Goal: Transaction & Acquisition: Purchase product/service

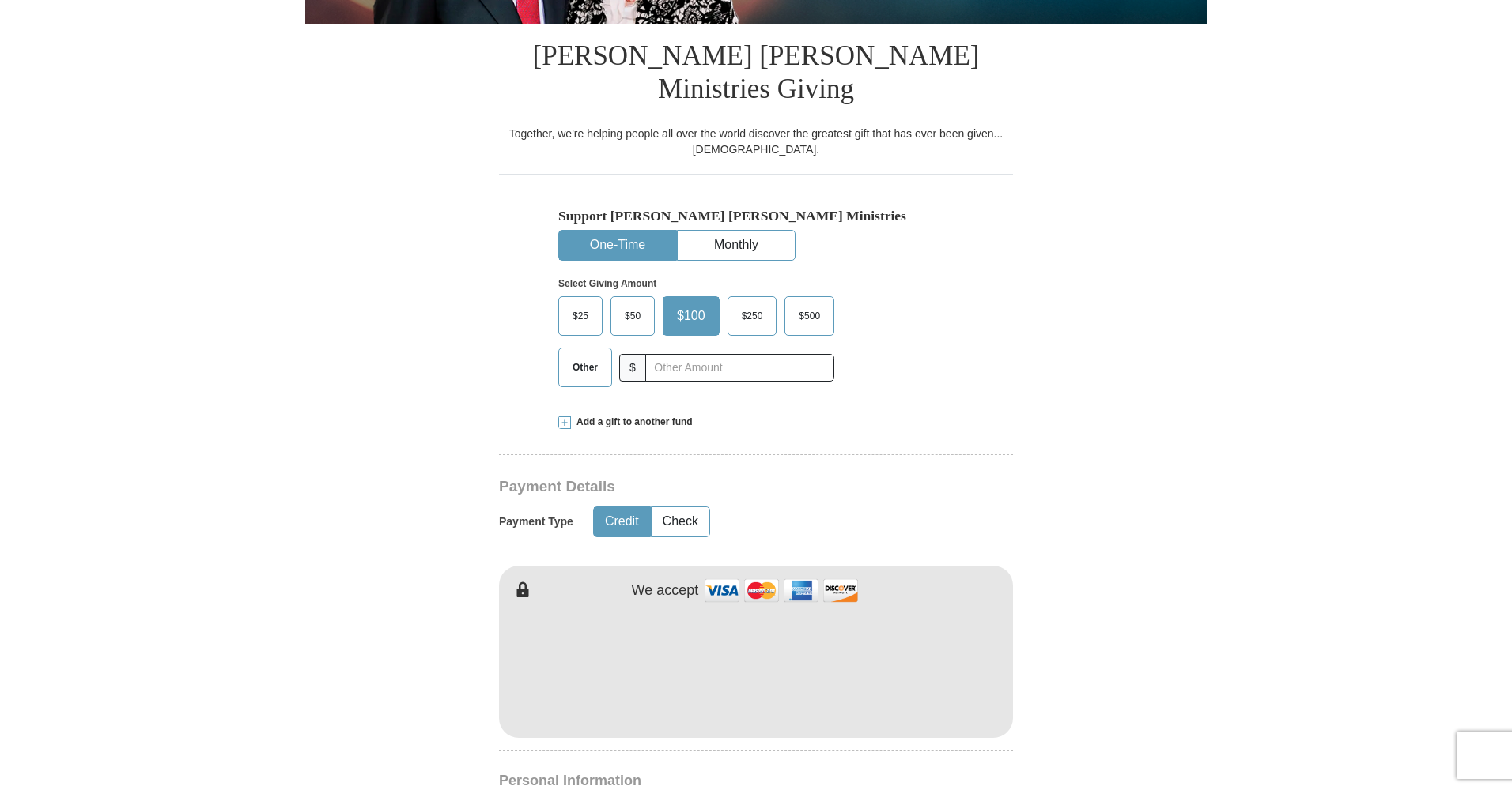
scroll to position [382, 0]
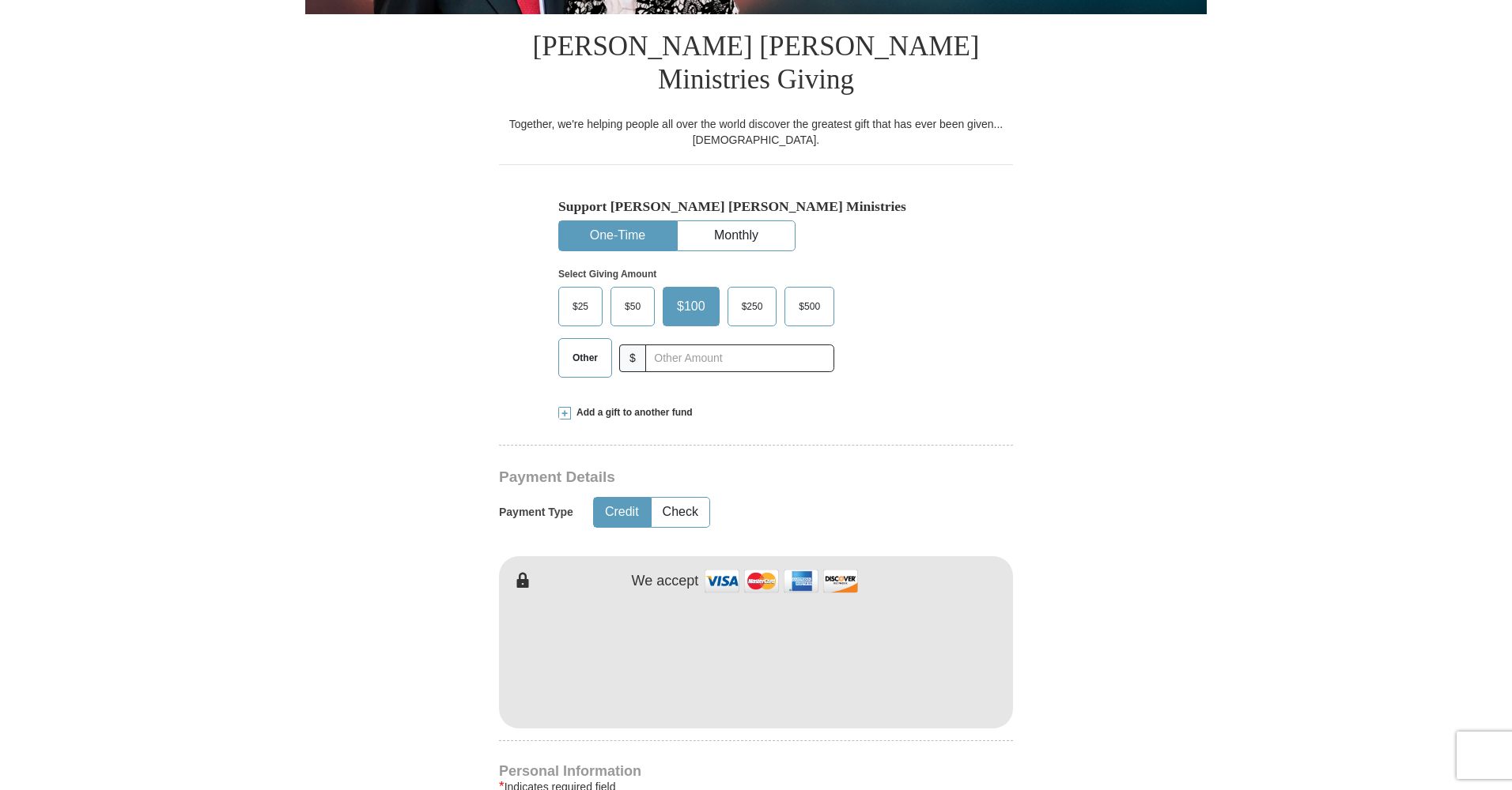
click at [578, 346] on span "Other" at bounding box center [585, 358] width 41 height 24
click at [0, 0] on input "Other" at bounding box center [0, 0] width 0 height 0
click at [636, 406] on span "Add a gift to another fund" at bounding box center [632, 413] width 122 height 14
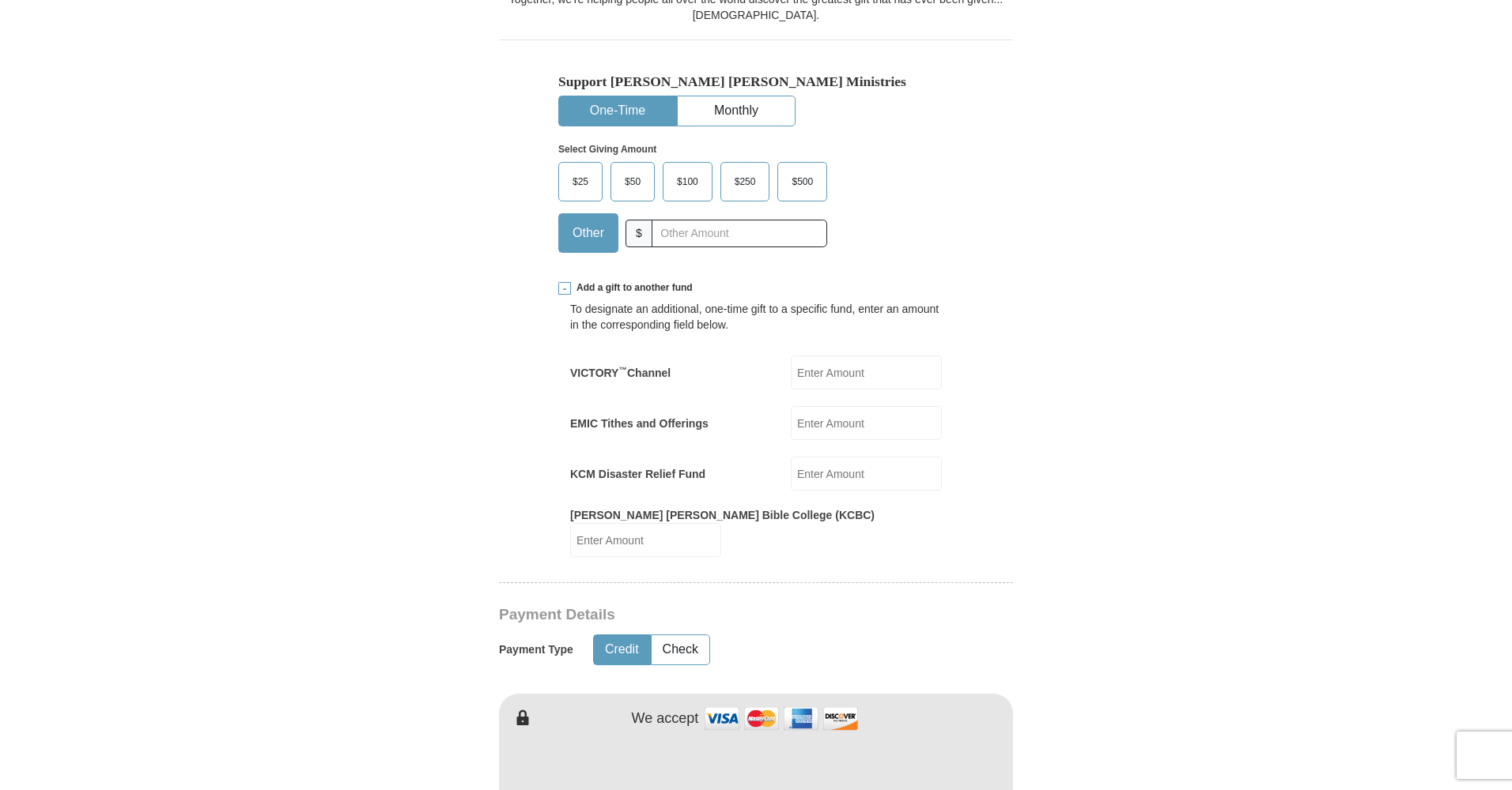
scroll to position [520, 0]
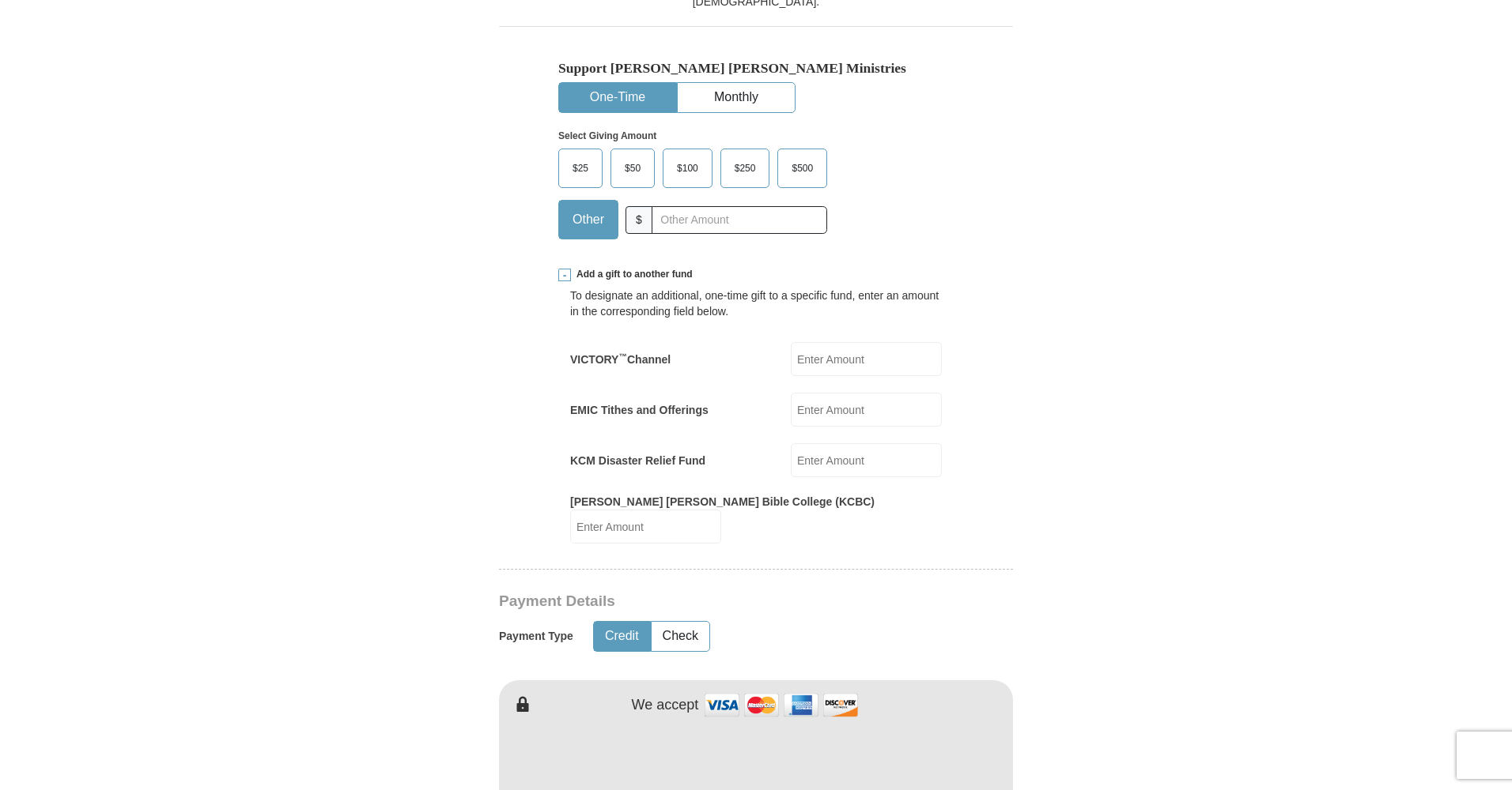
click at [854, 393] on input "EMIC Tithes and Offerings" at bounding box center [866, 409] width 151 height 34
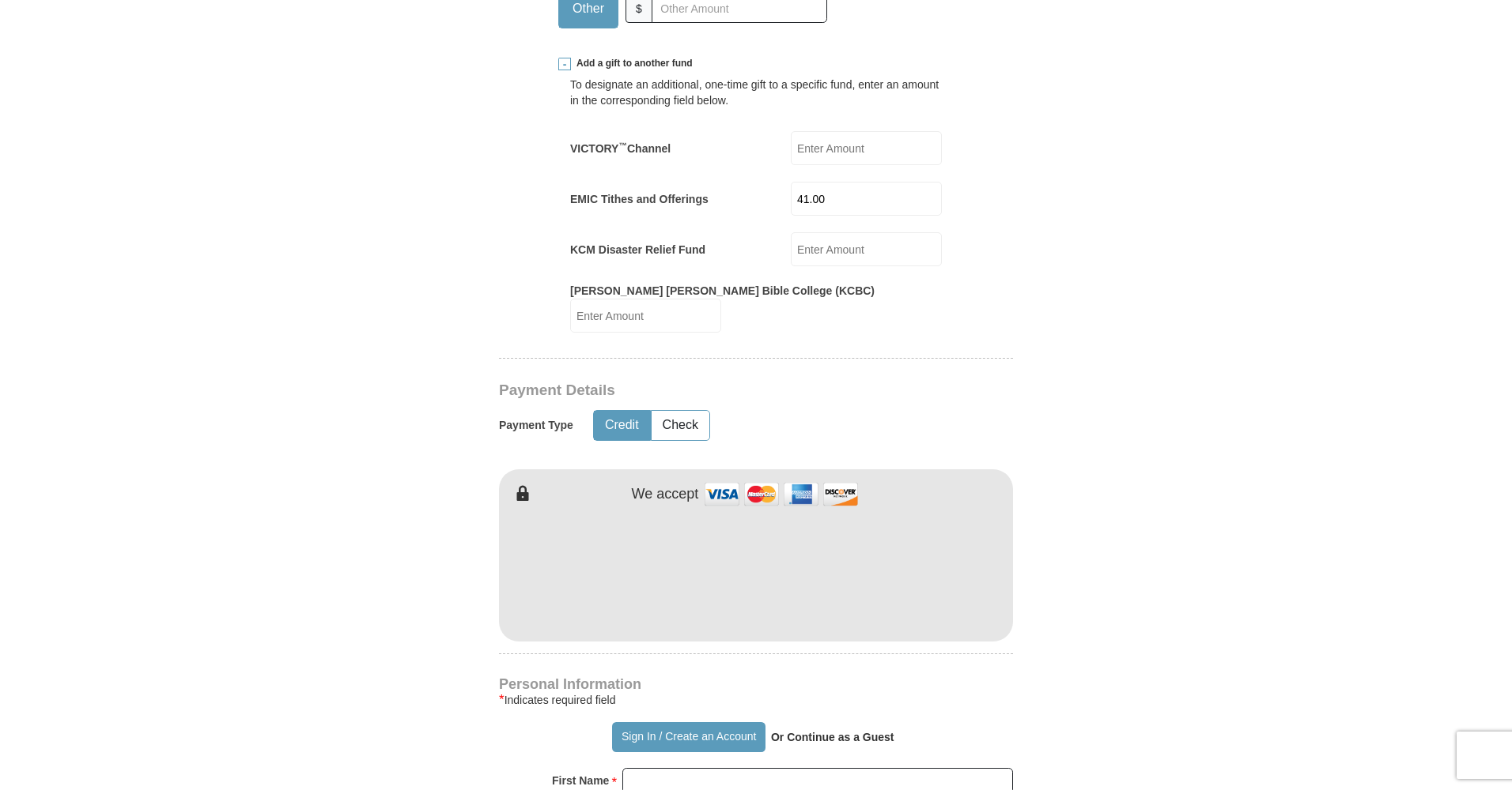
scroll to position [746, 0]
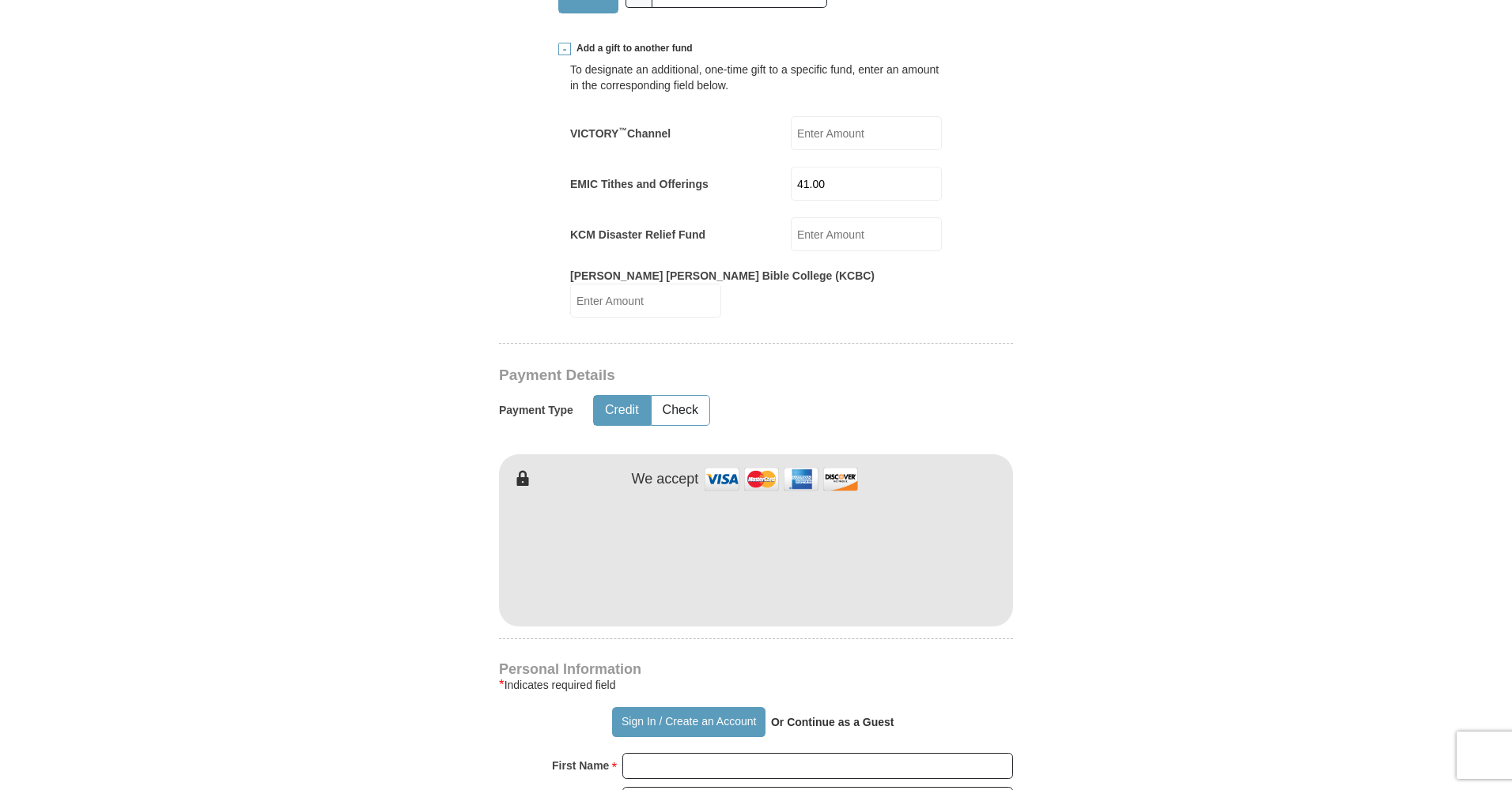
type input "41.00"
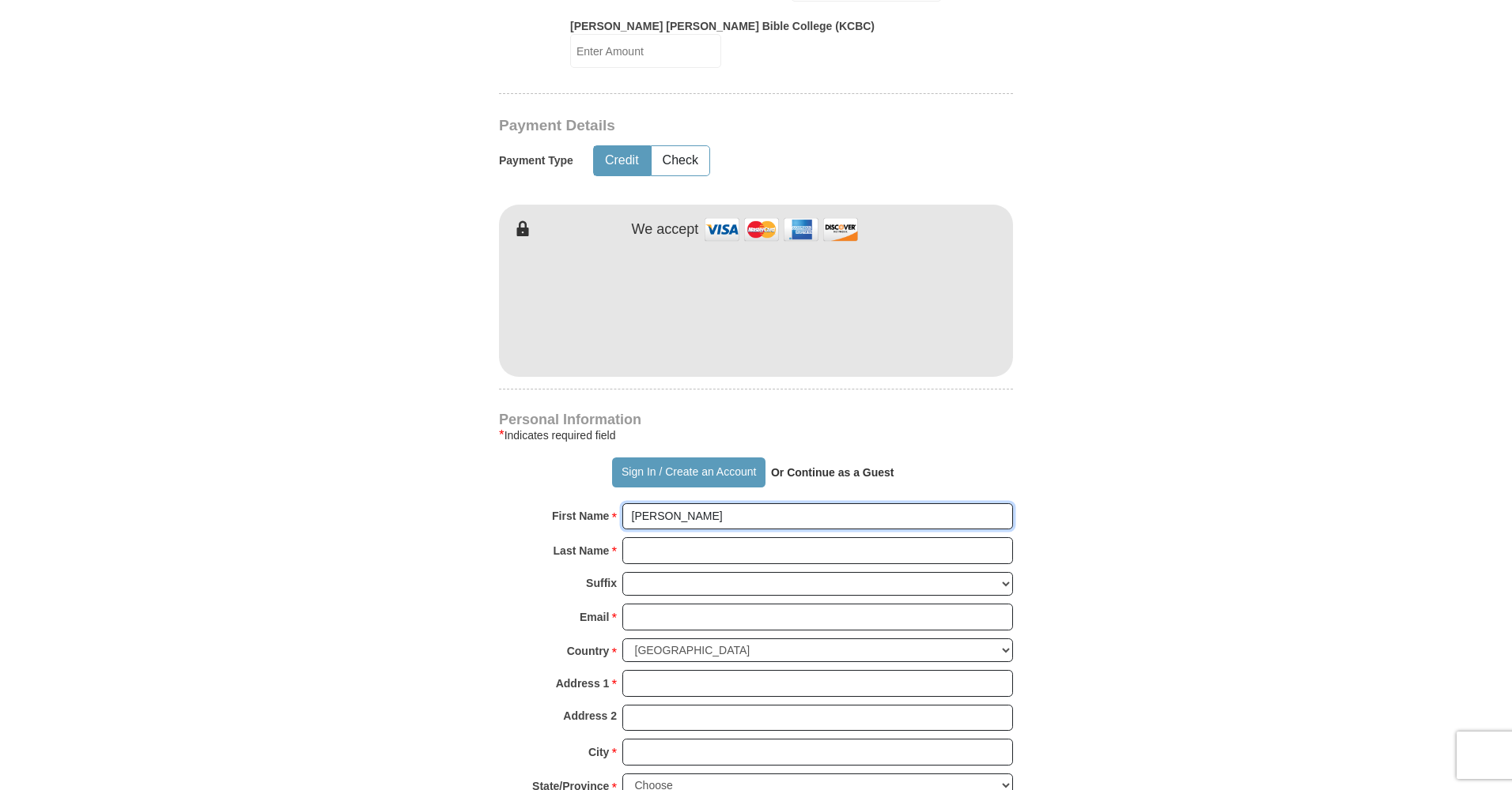
scroll to position [997, 0]
type input "[PERSON_NAME]"
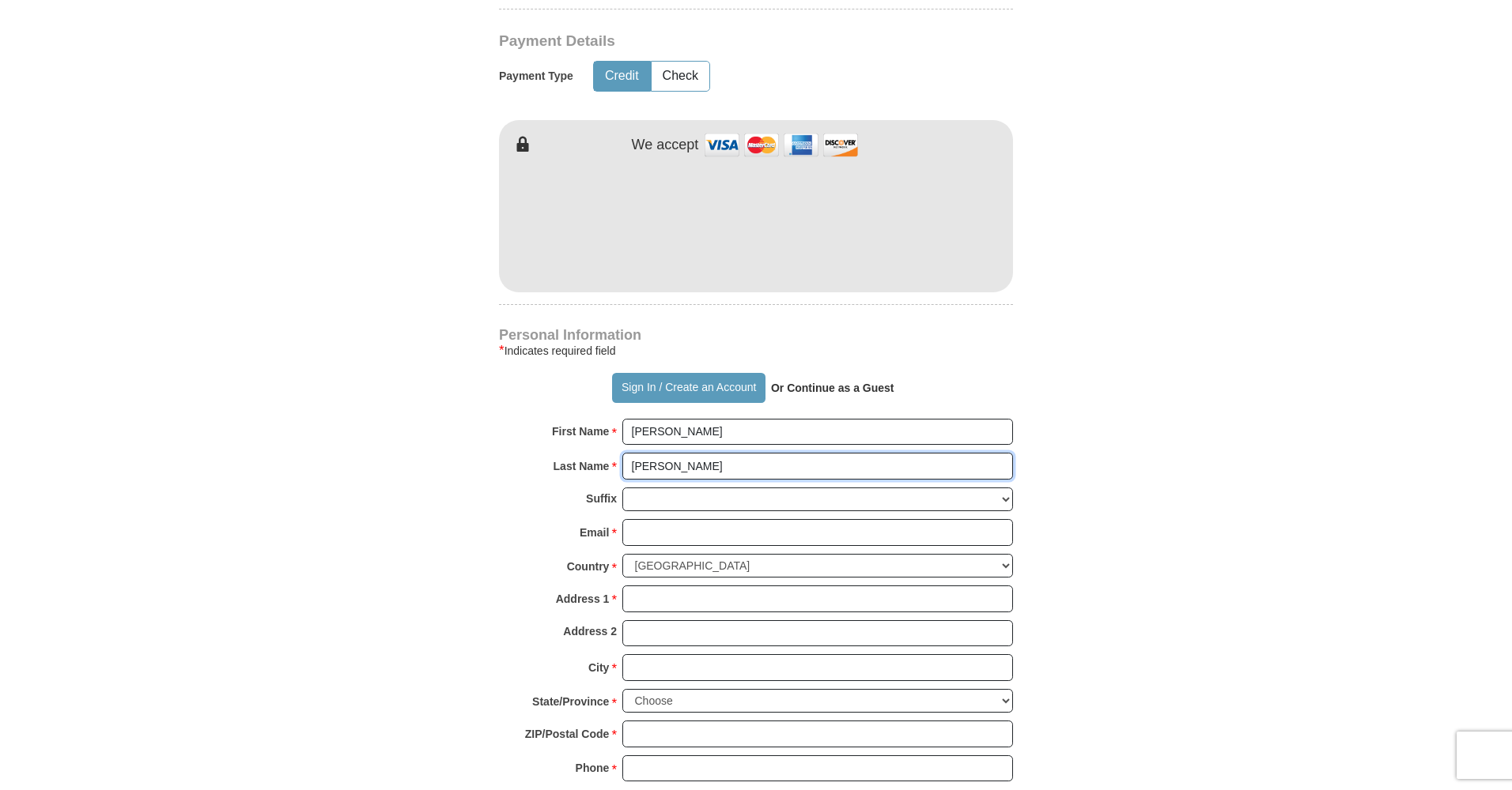
scroll to position [1109, 0]
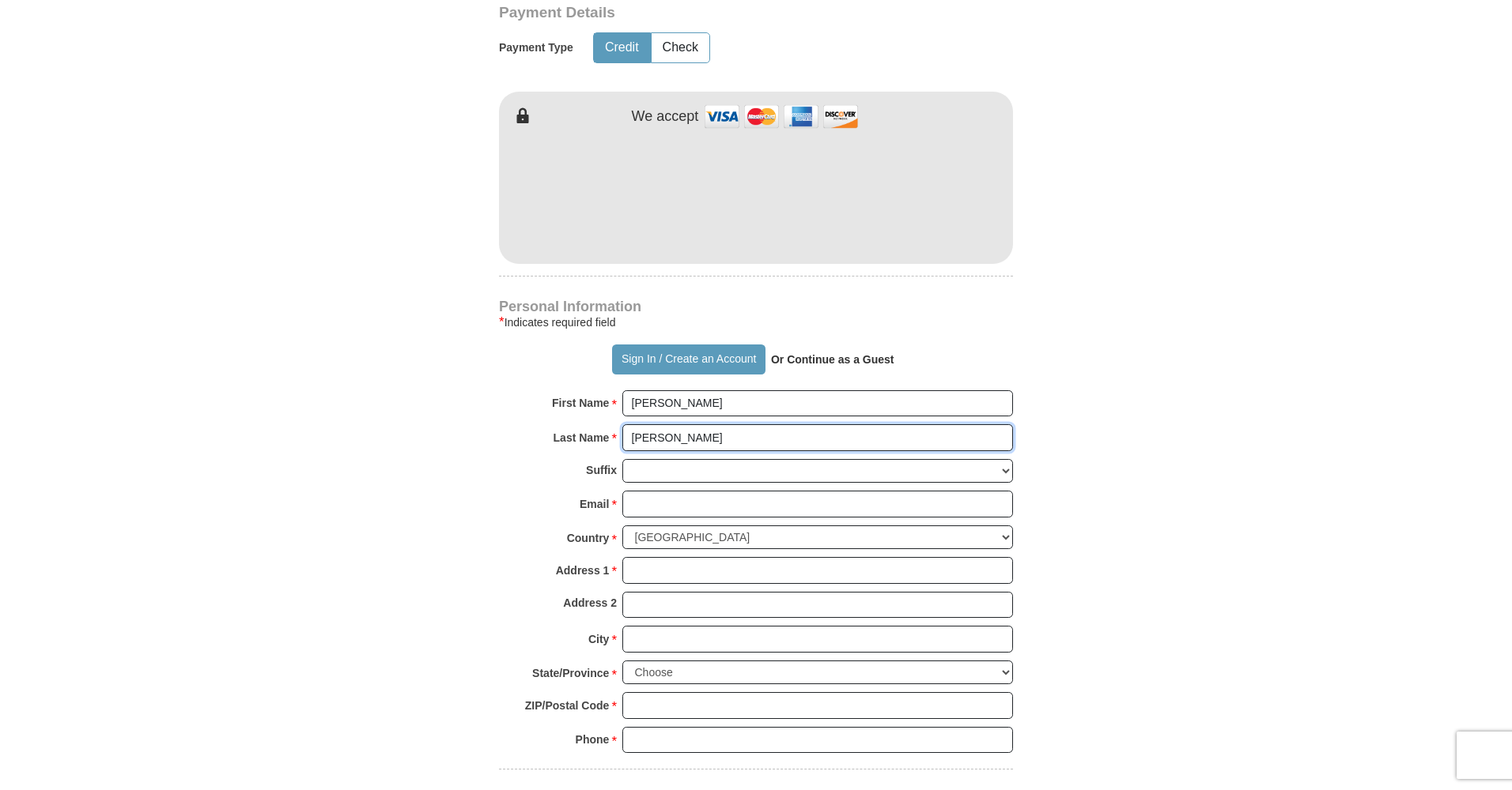
type input "[PERSON_NAME]"
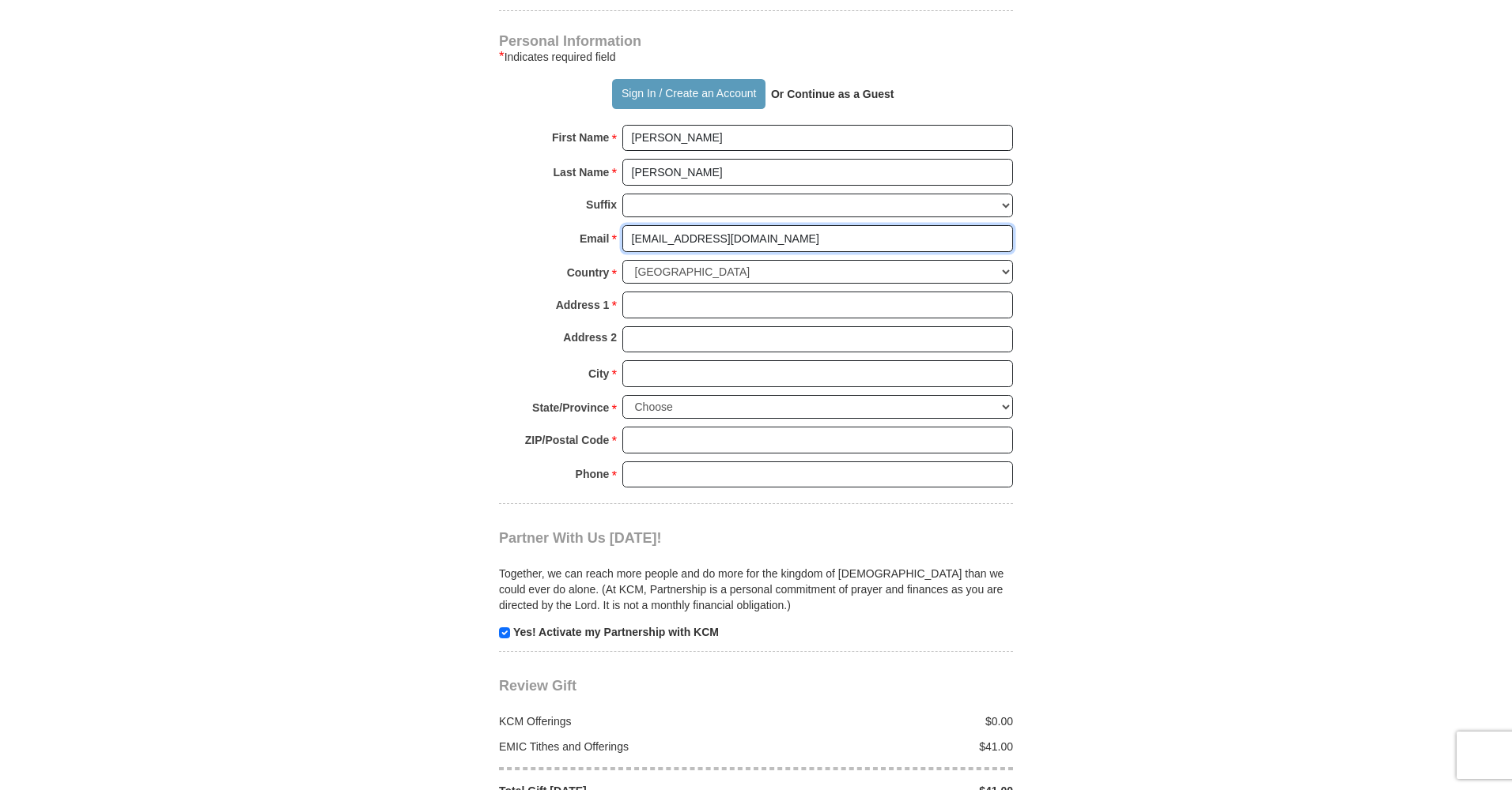
type input "[EMAIL_ADDRESS][DOMAIN_NAME]"
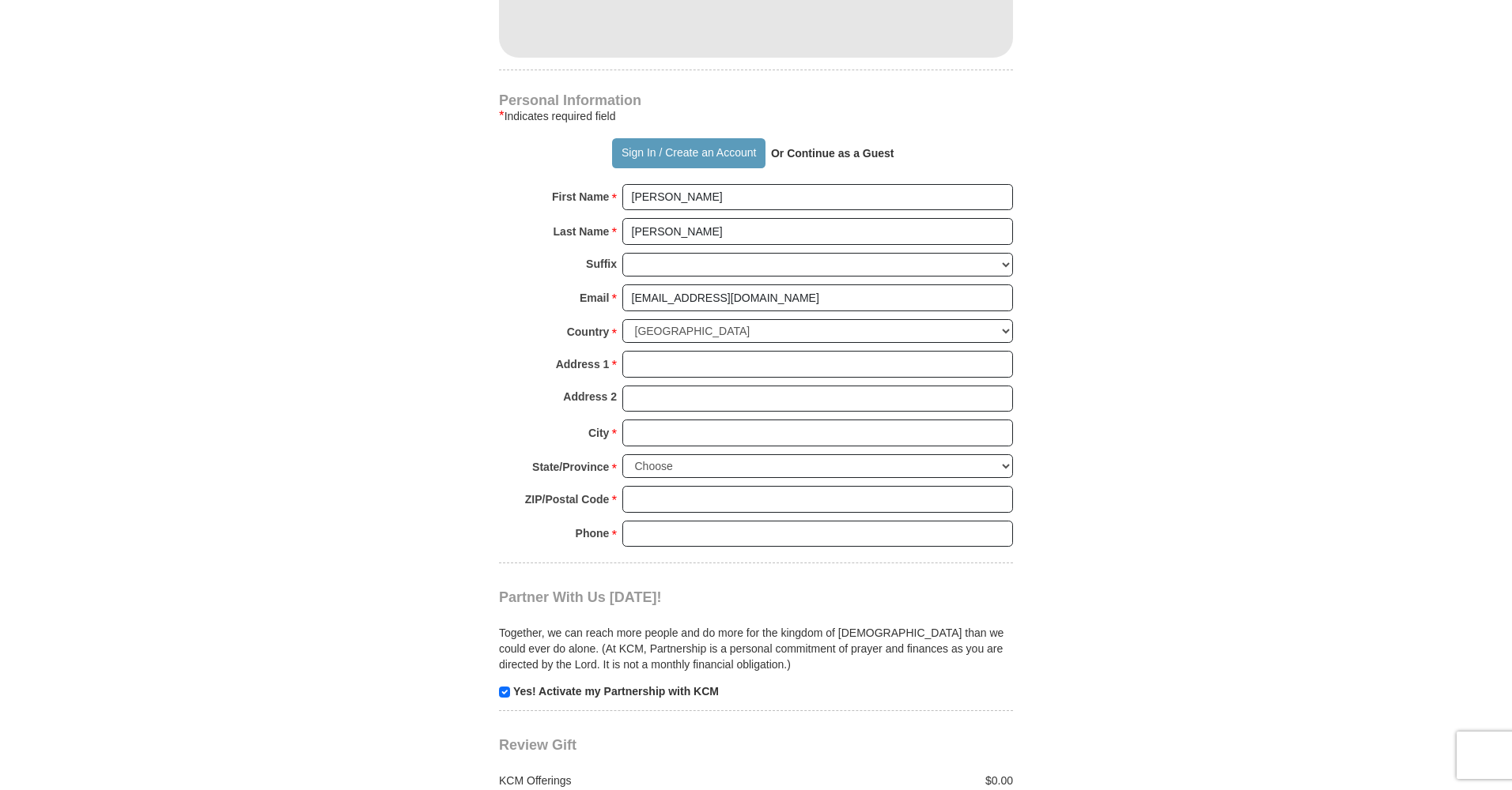
scroll to position [1305, 0]
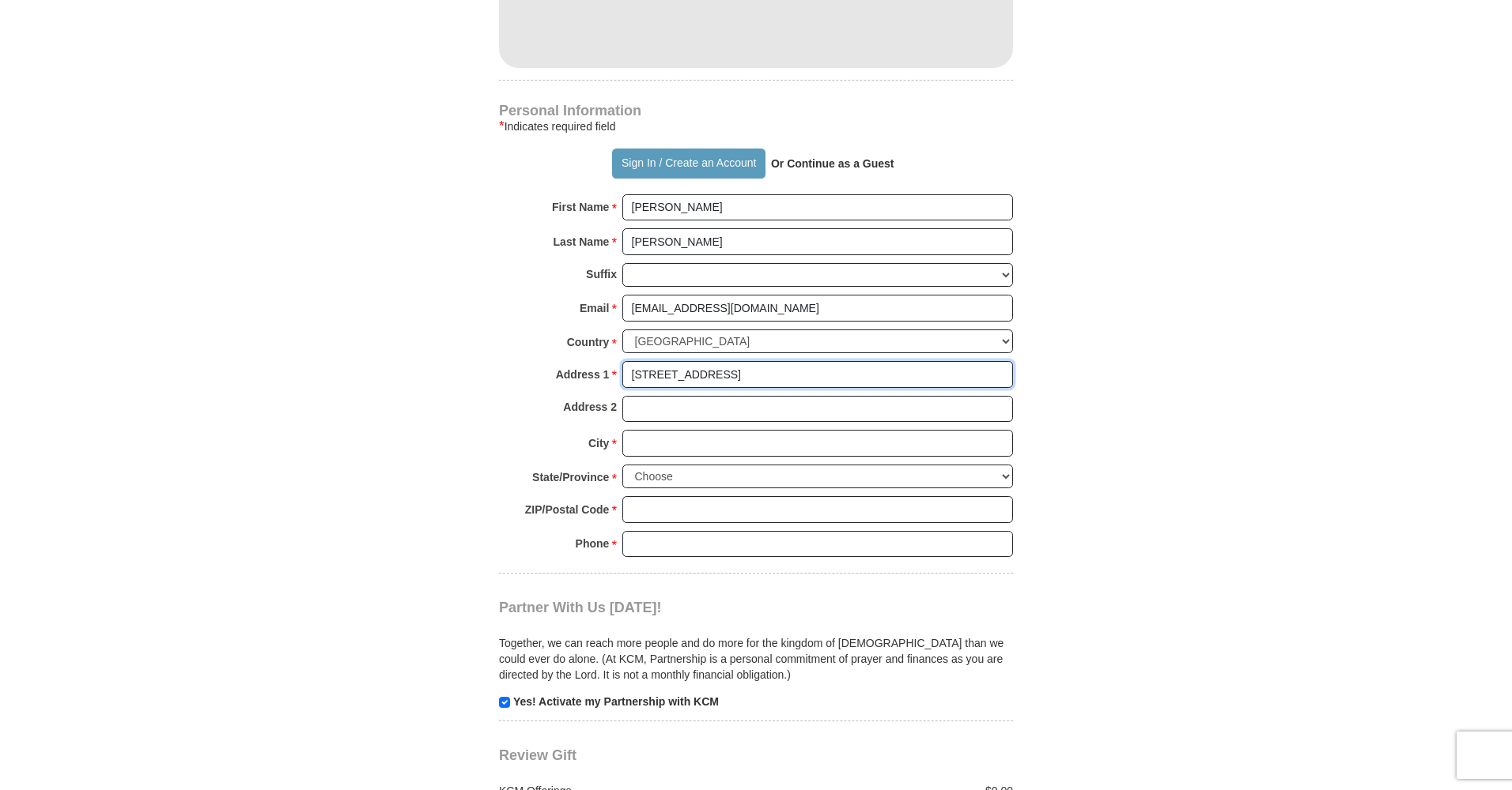
type input "[STREET_ADDRESS]"
type input "[GEOGRAPHIC_DATA]"
select select "NH"
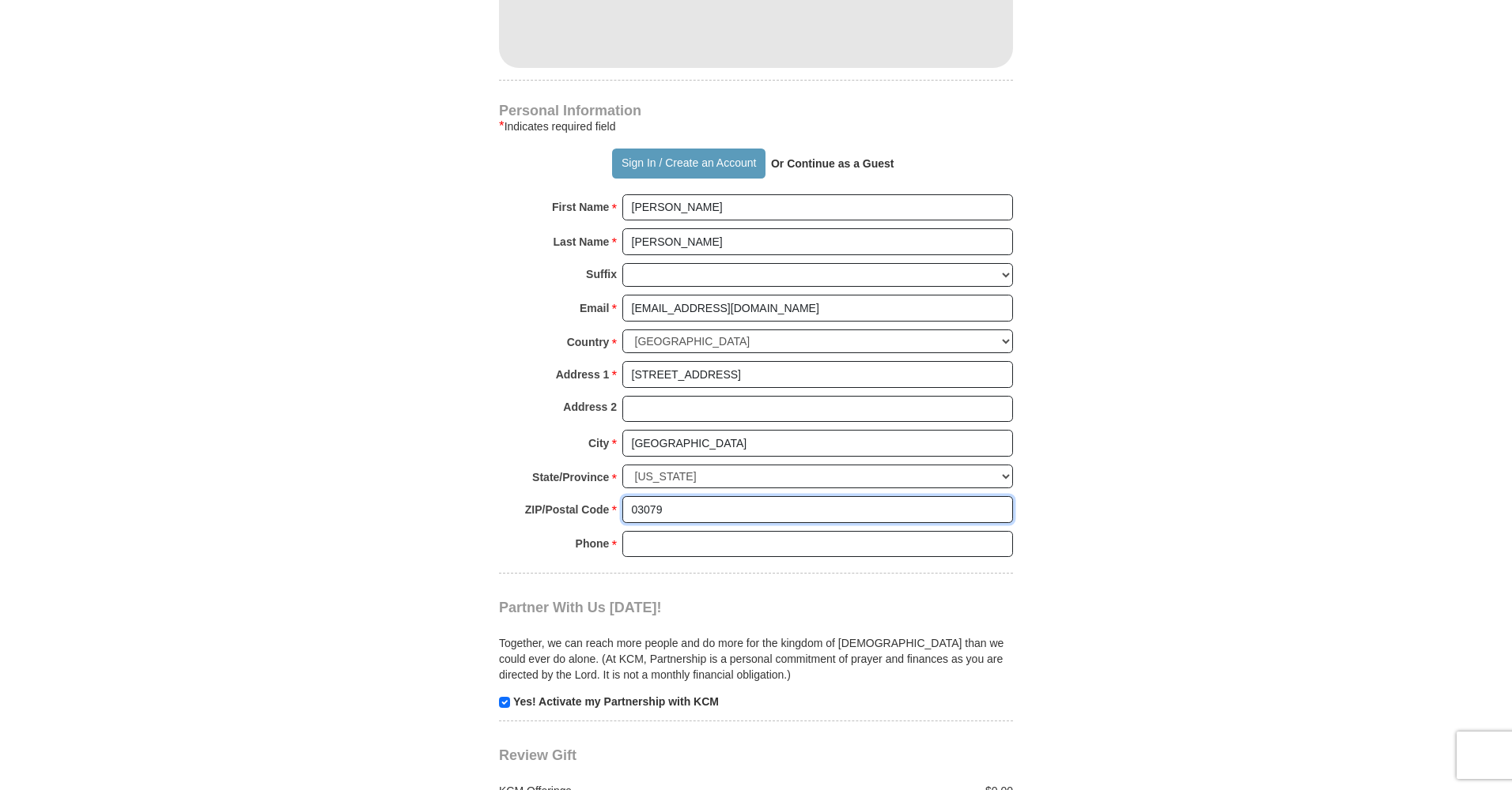
type input "03079"
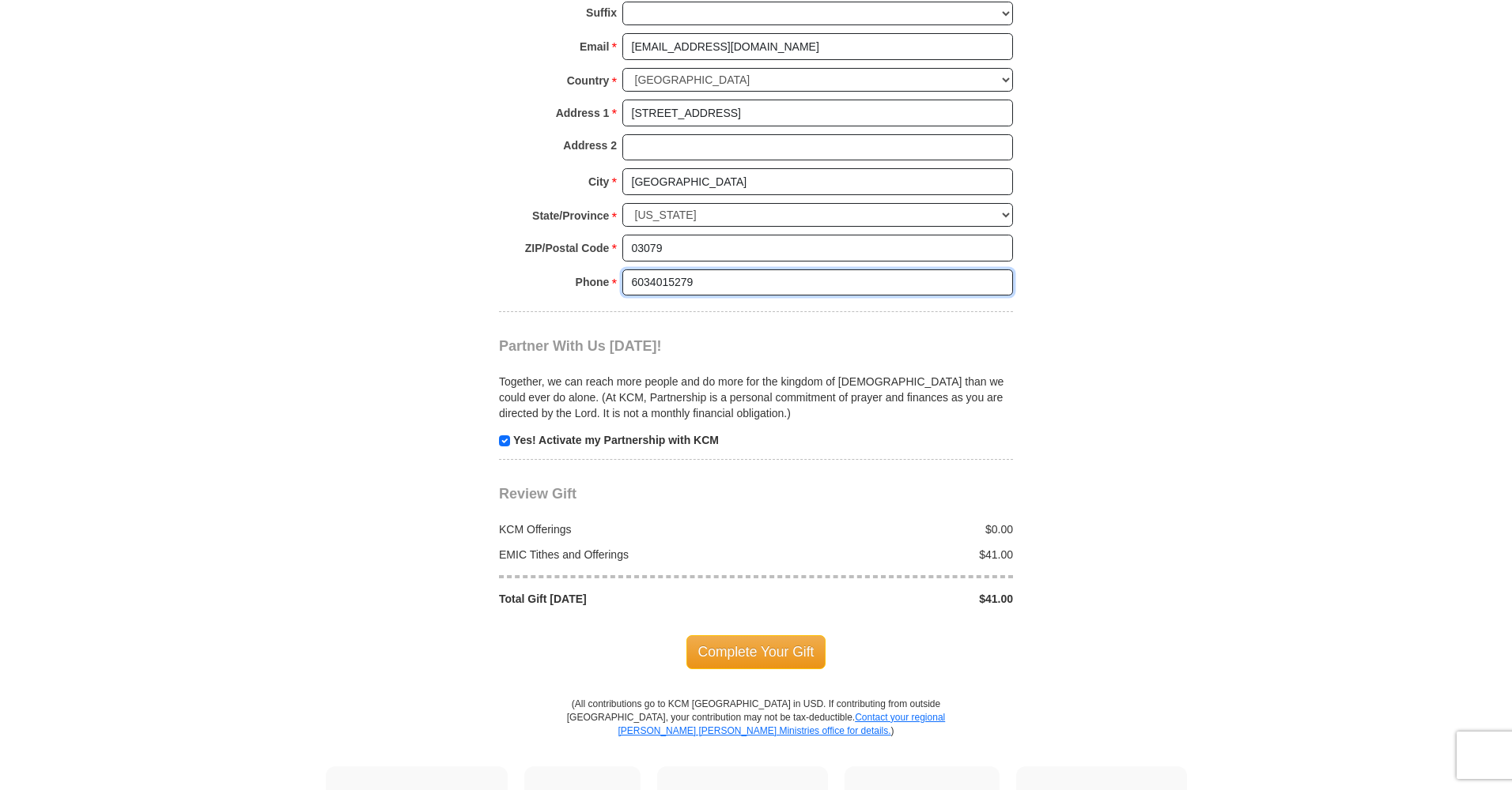
scroll to position [1574, 0]
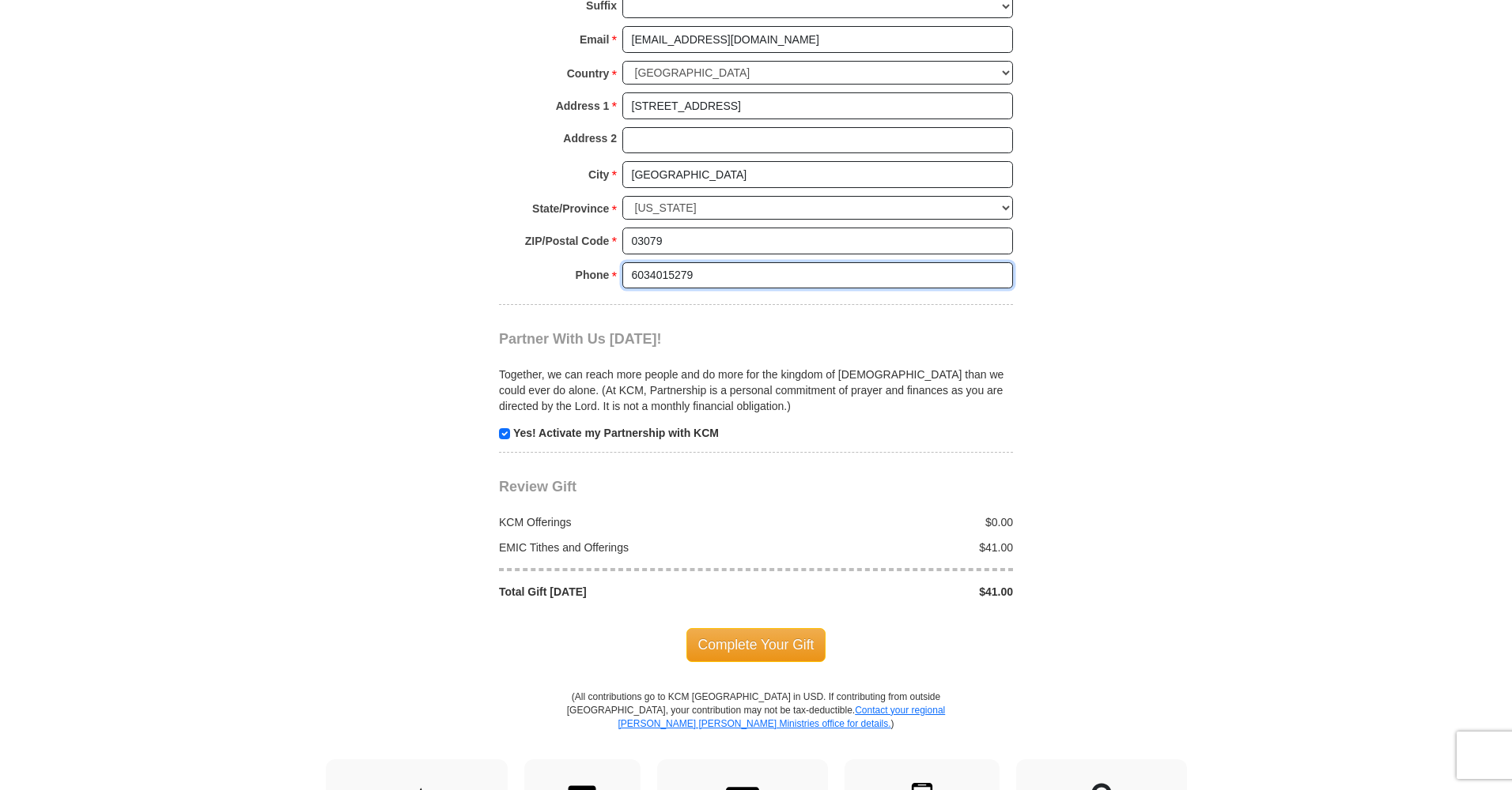
type input "6034015279"
click at [510, 428] on input "checkbox" at bounding box center [505, 434] width 11 height 11
checkbox input "false"
click at [763, 629] on span "Complete Your Gift" at bounding box center [756, 645] width 140 height 33
